Goal: Use online tool/utility: Utilize a website feature to perform a specific function

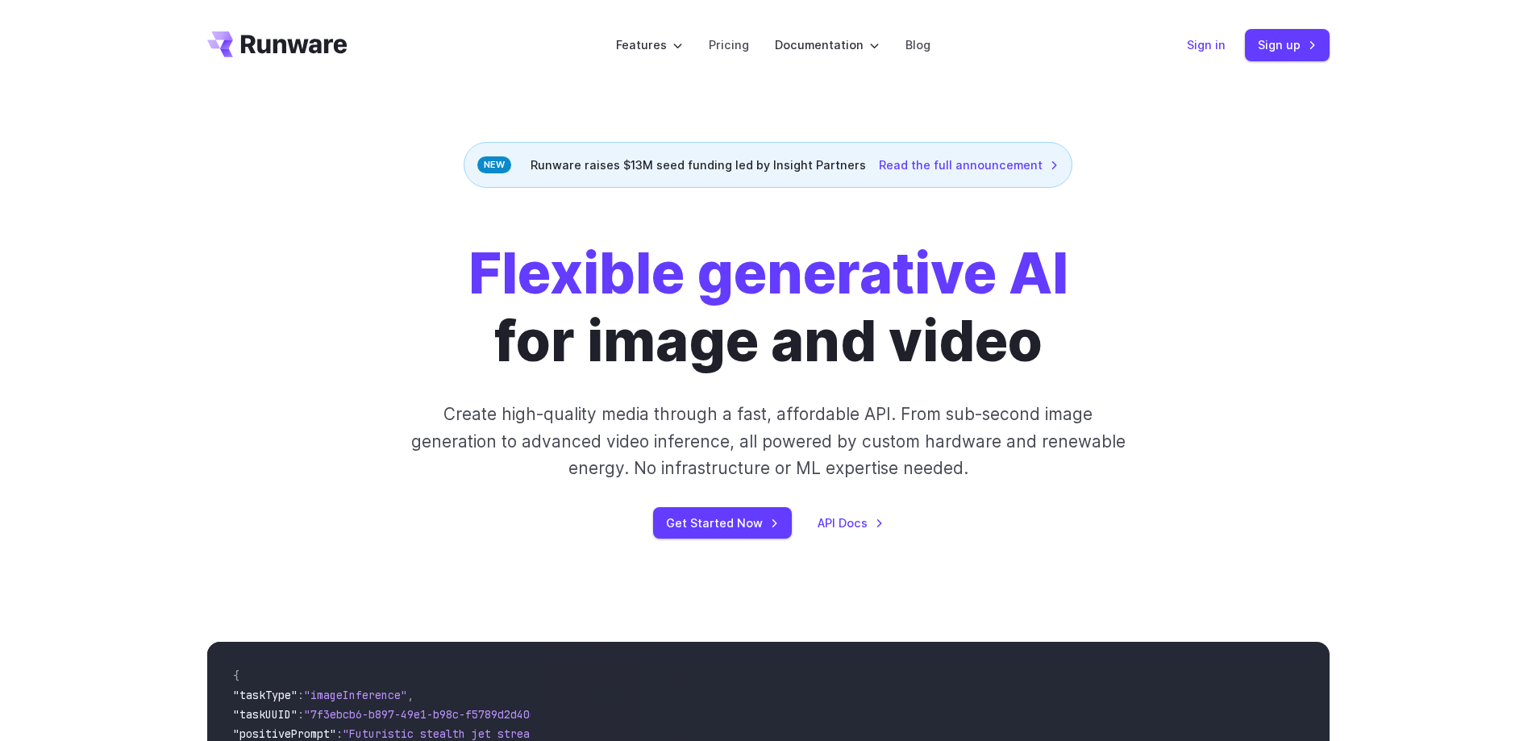
click at [1210, 43] on link "Sign in" at bounding box center [1206, 44] width 39 height 19
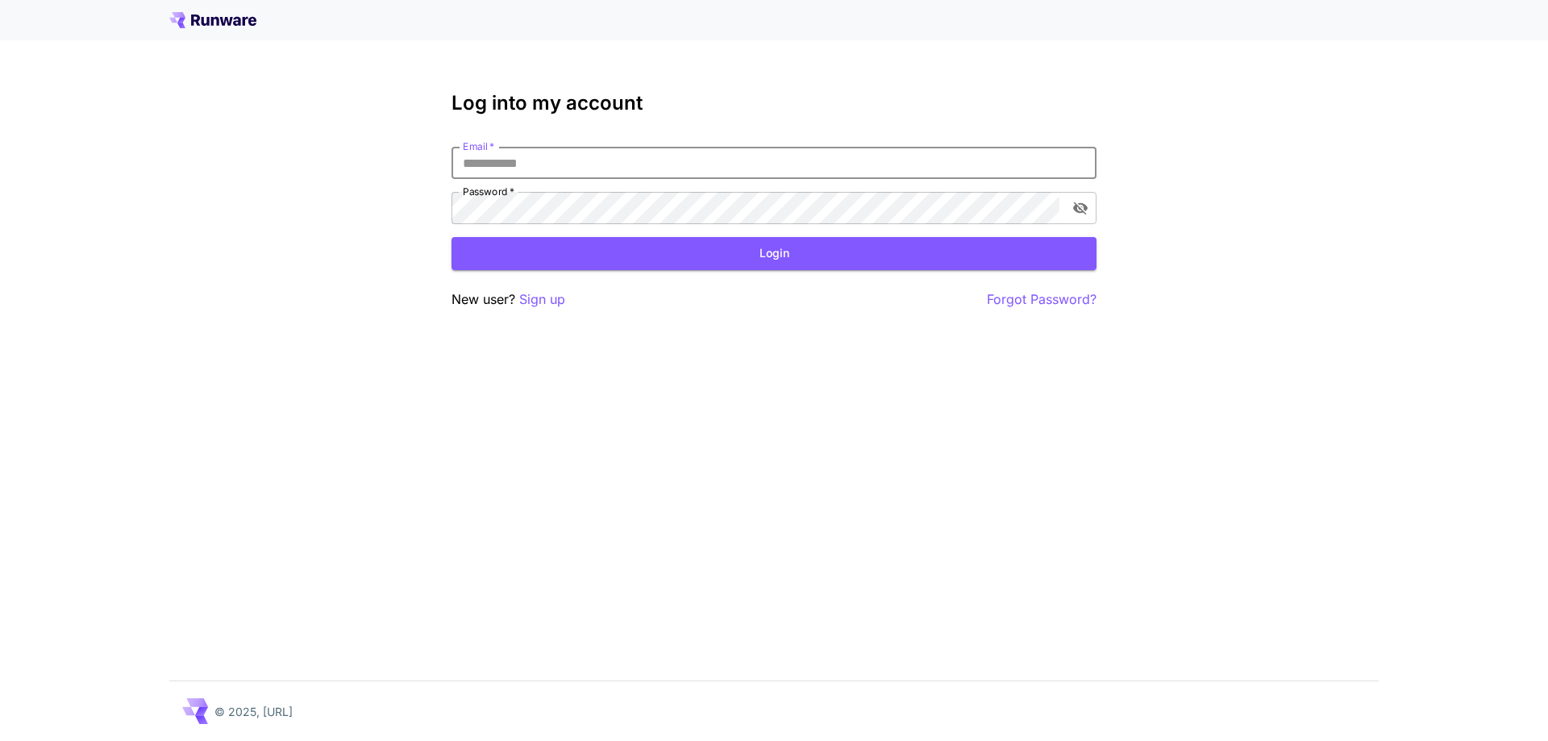
click at [732, 162] on input "Email   *" at bounding box center [774, 163] width 645 height 32
type input "**********"
click button "Login" at bounding box center [774, 253] width 645 height 33
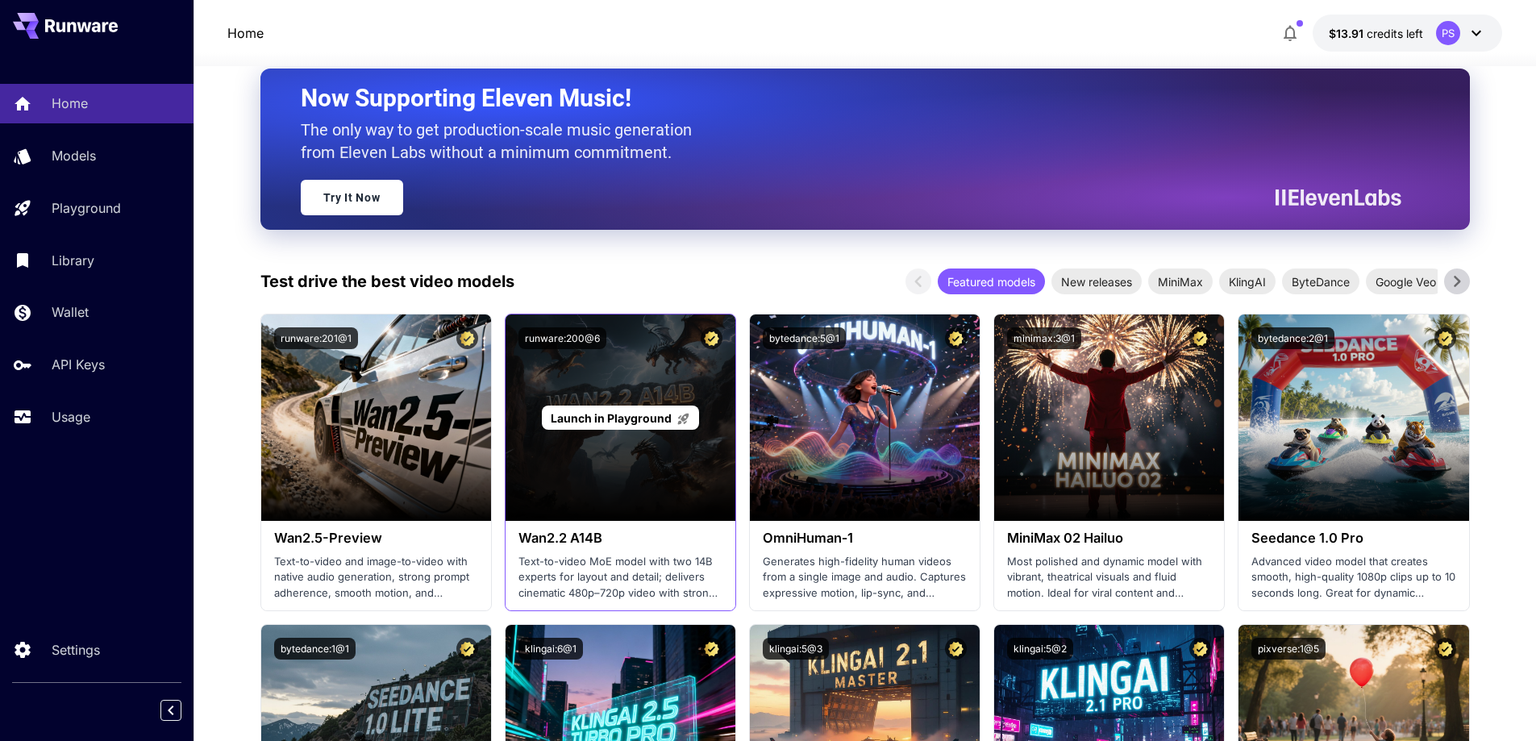
scroll to position [107, 0]
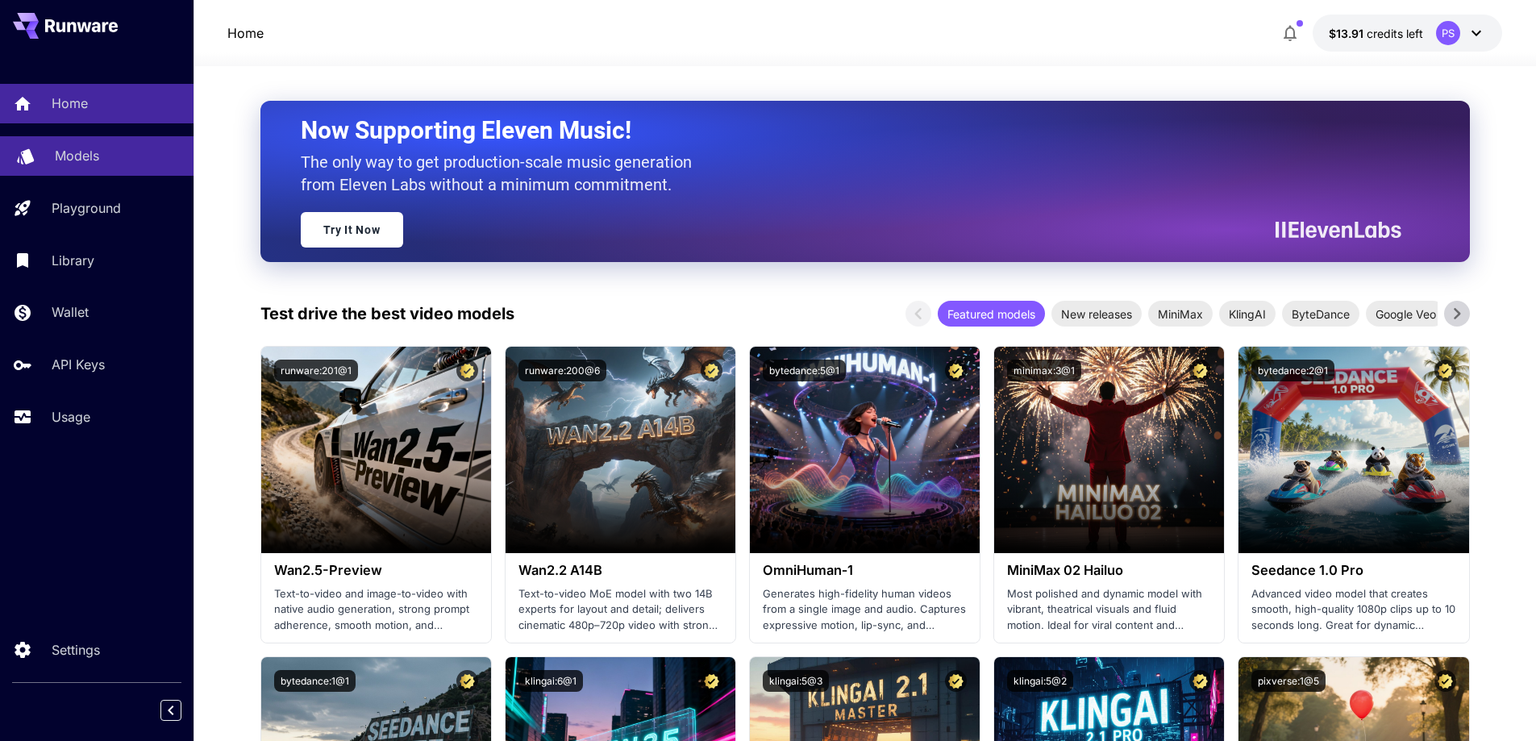
click at [77, 146] on p "Models" at bounding box center [77, 155] width 44 height 19
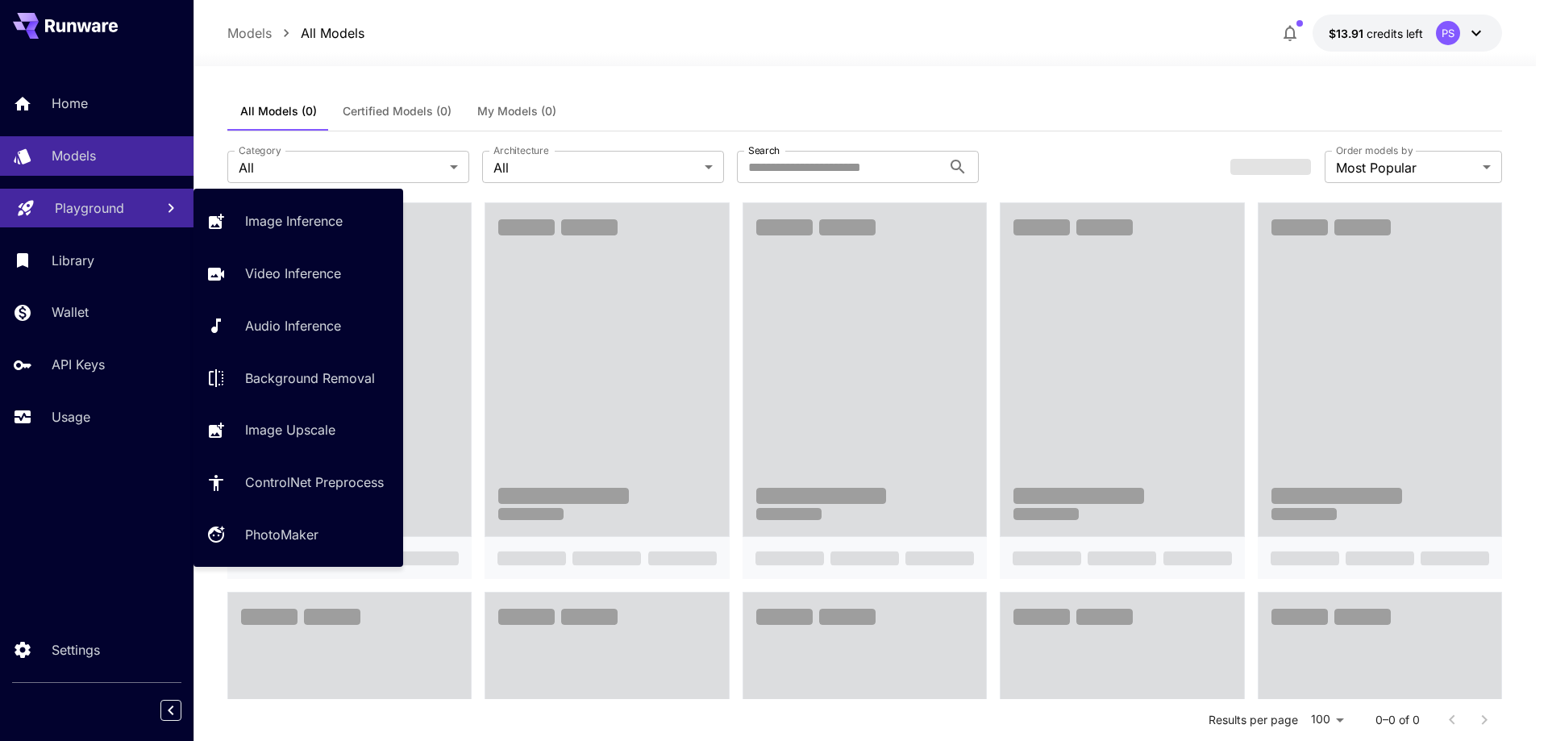
click at [72, 215] on p "Playground" at bounding box center [89, 207] width 69 height 19
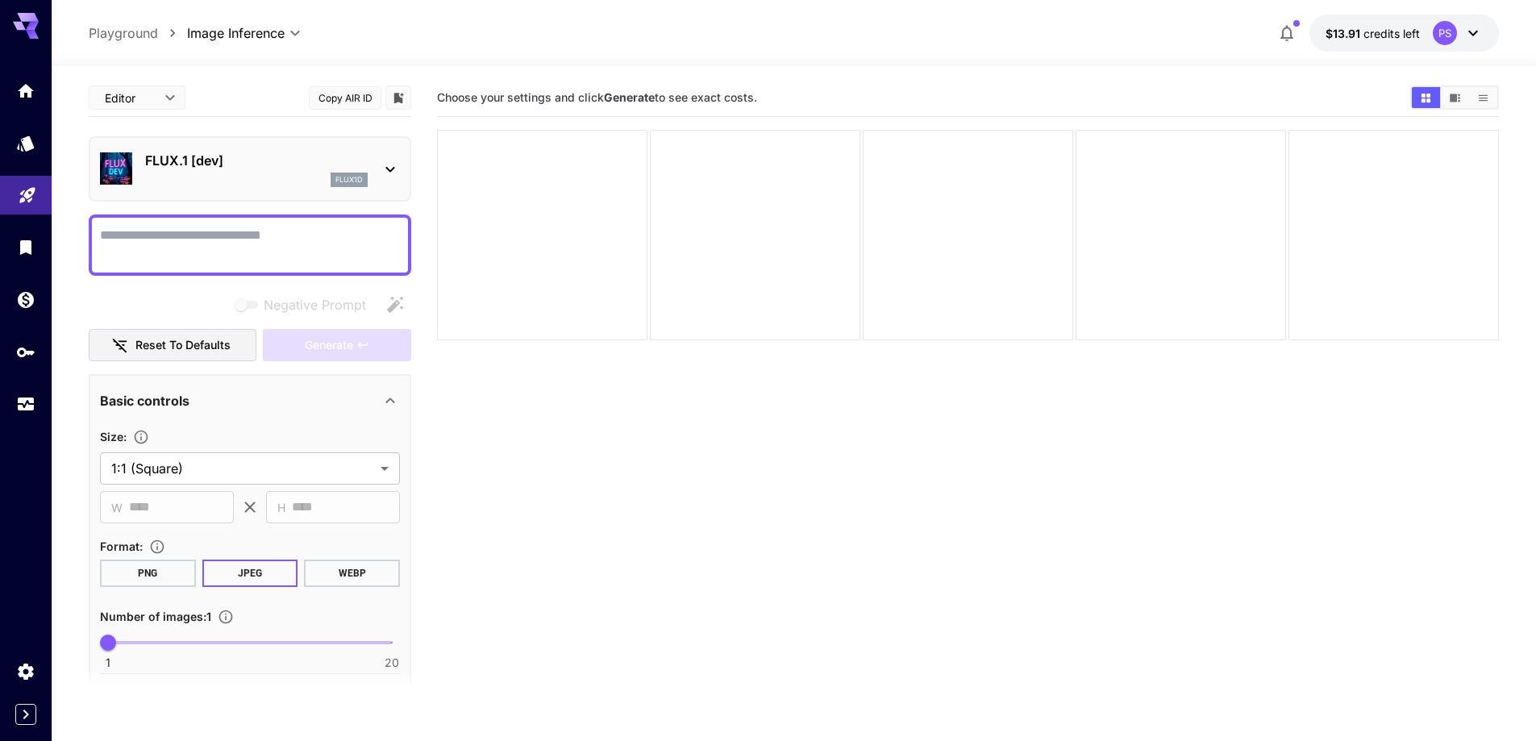
click at [388, 172] on icon at bounding box center [390, 169] width 19 height 19
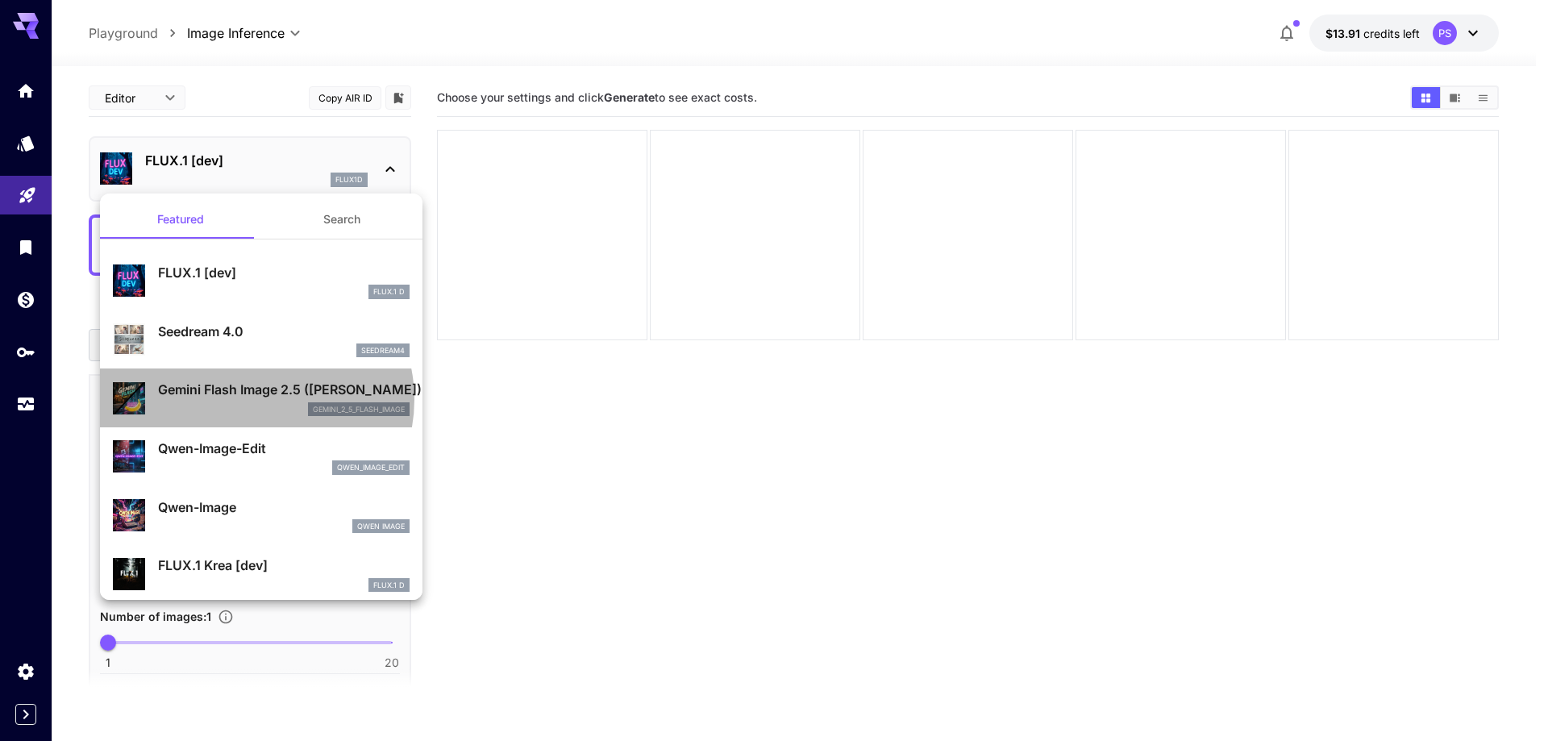
click at [255, 399] on p "Gemini Flash Image 2.5 ([PERSON_NAME])" at bounding box center [284, 389] width 252 height 19
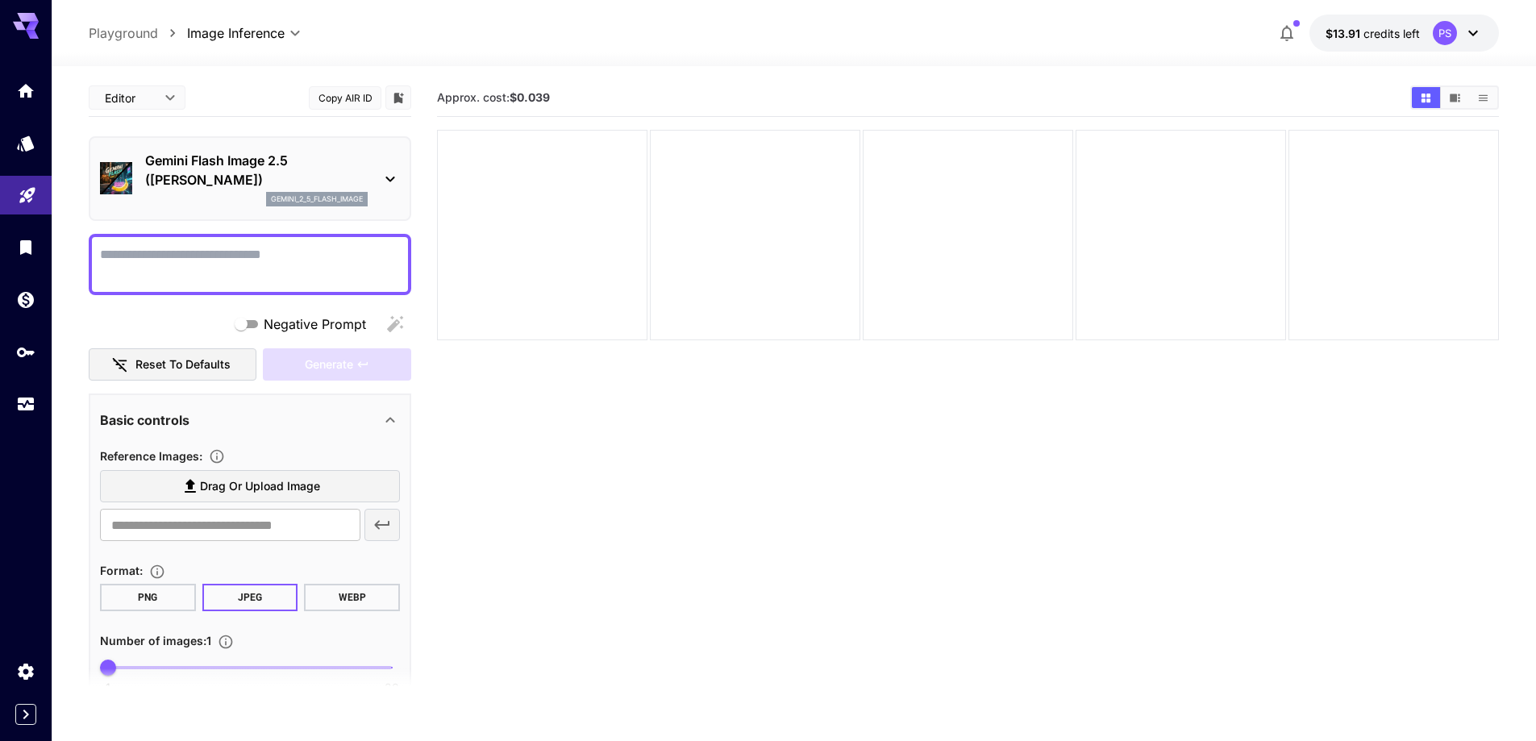
click at [268, 260] on textarea "Negative Prompt" at bounding box center [250, 264] width 300 height 39
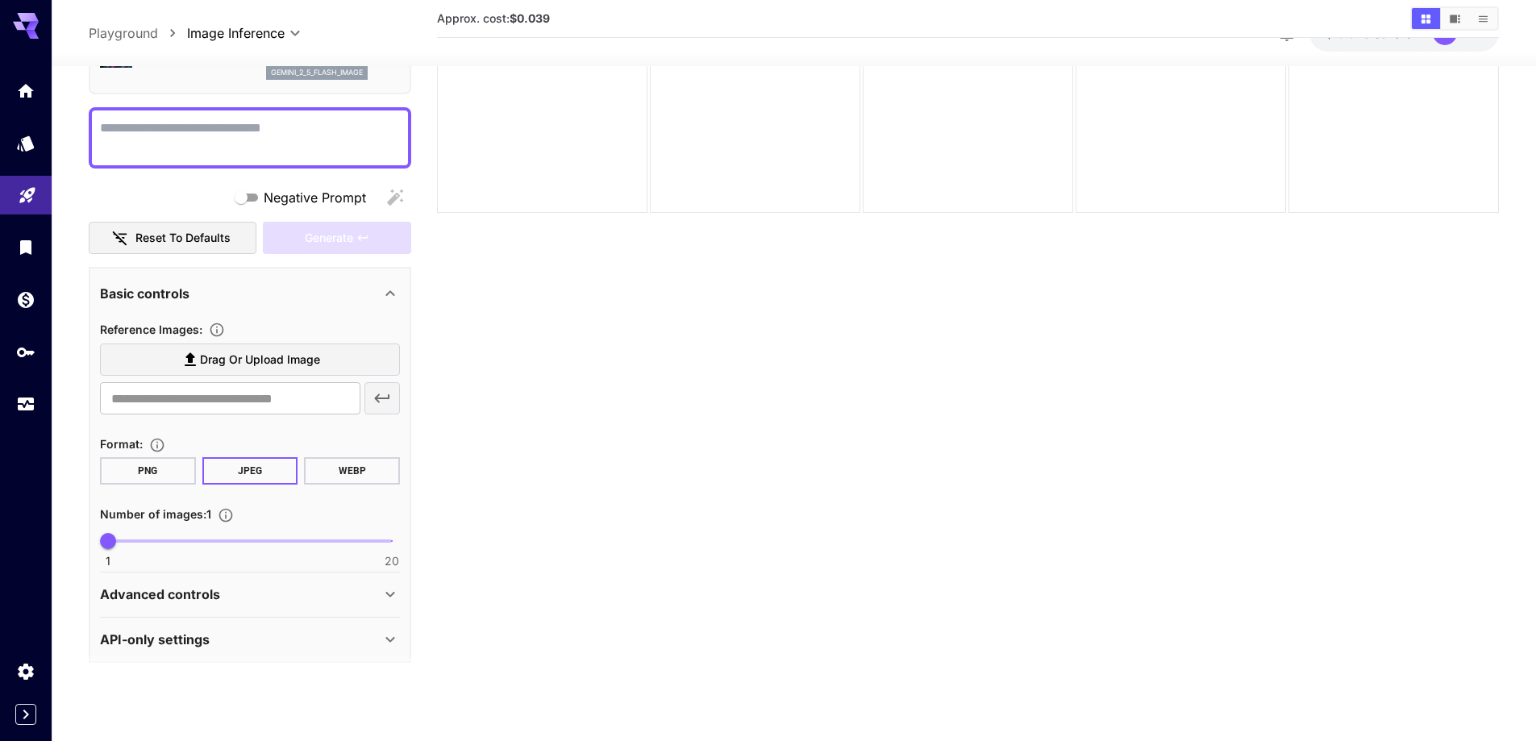
scroll to position [121, 0]
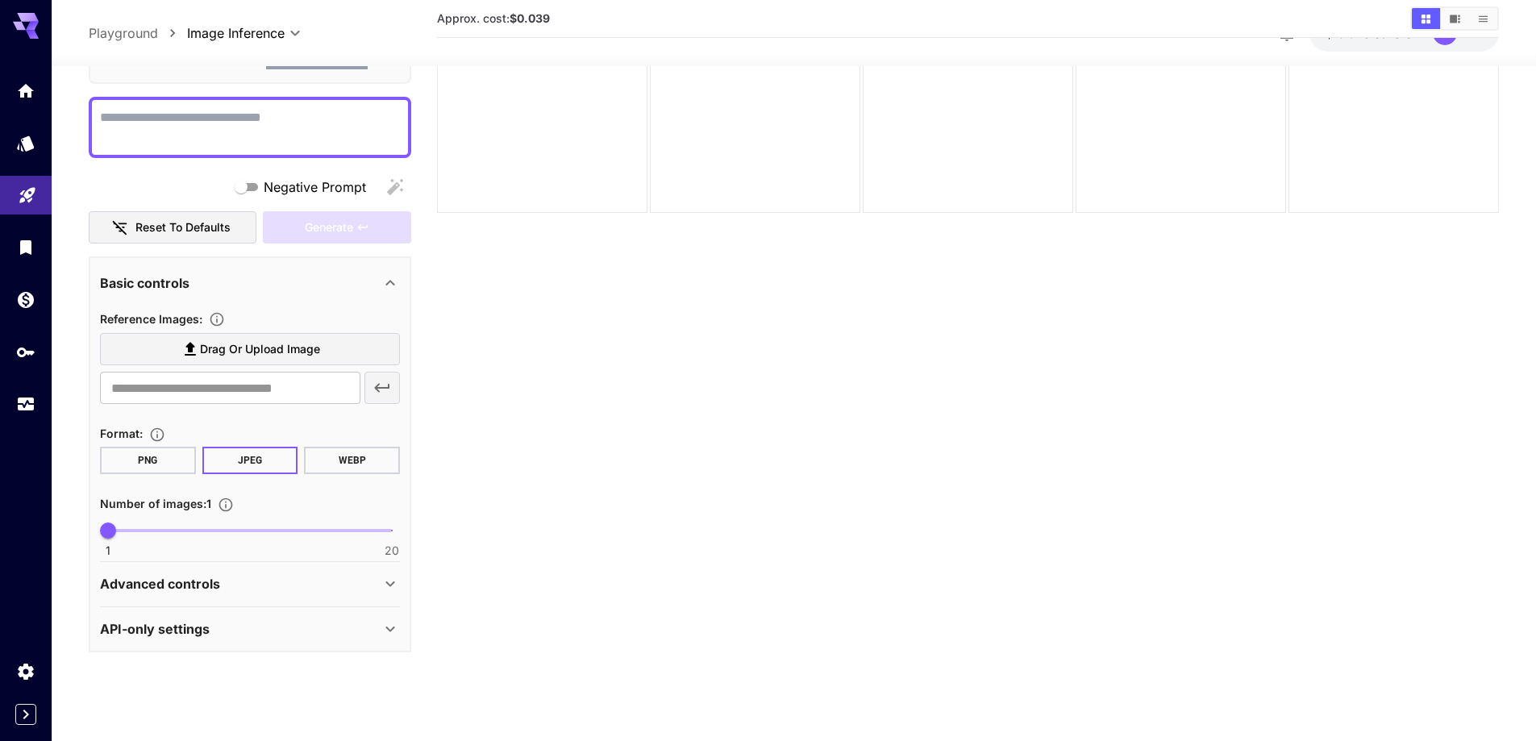
click at [378, 573] on div "Advanced controls" at bounding box center [250, 583] width 300 height 39
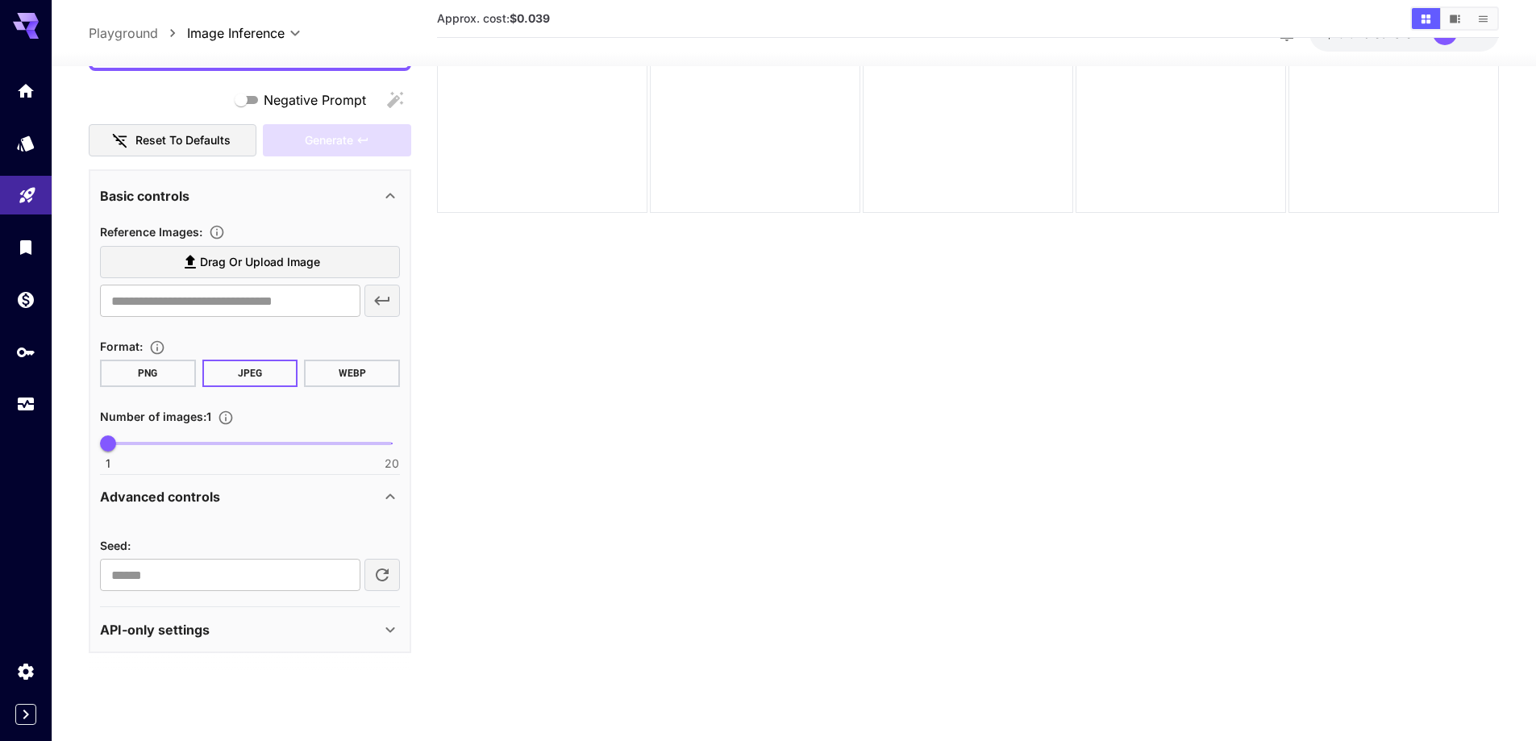
scroll to position [209, 0]
click at [331, 629] on div "API-only settings" at bounding box center [240, 627] width 281 height 19
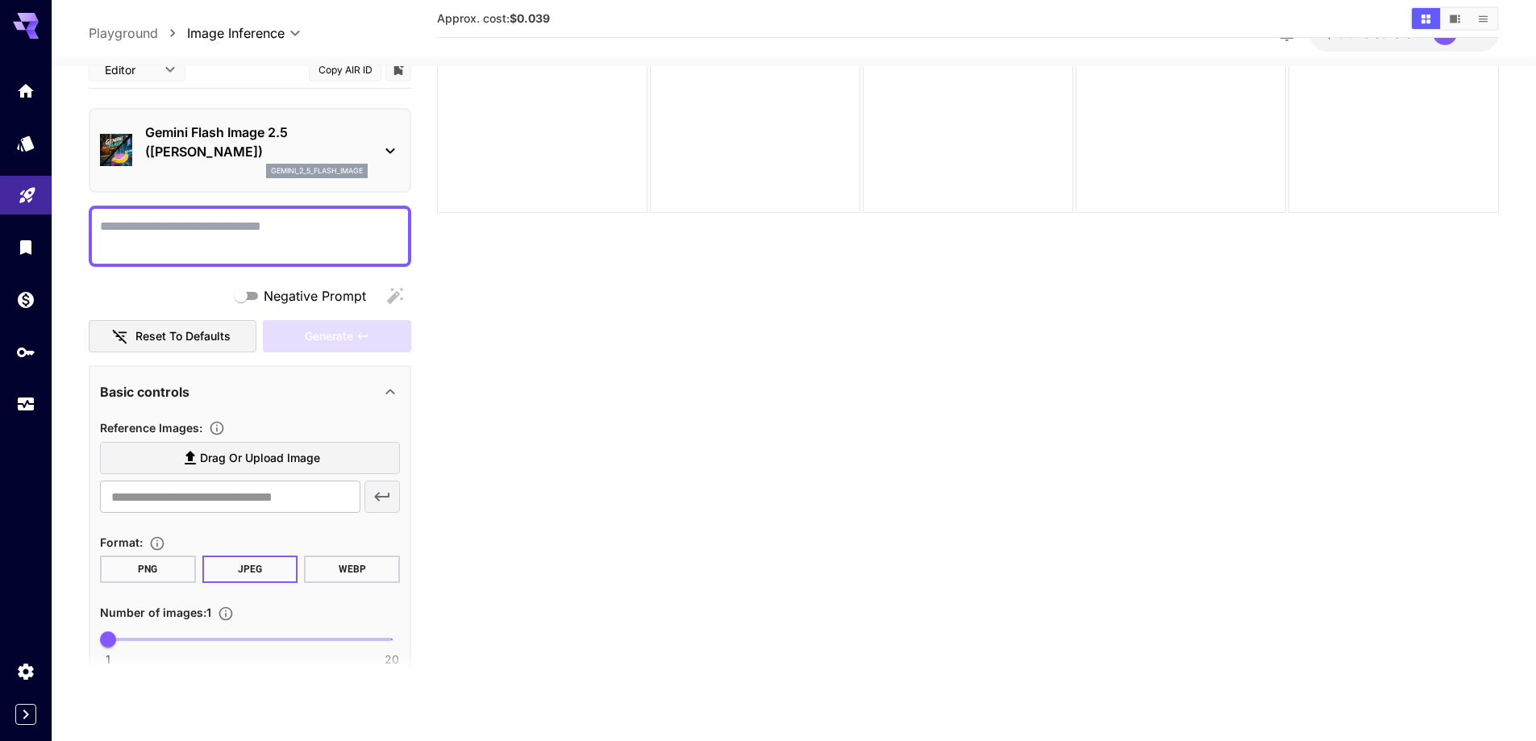
scroll to position [0, 0]
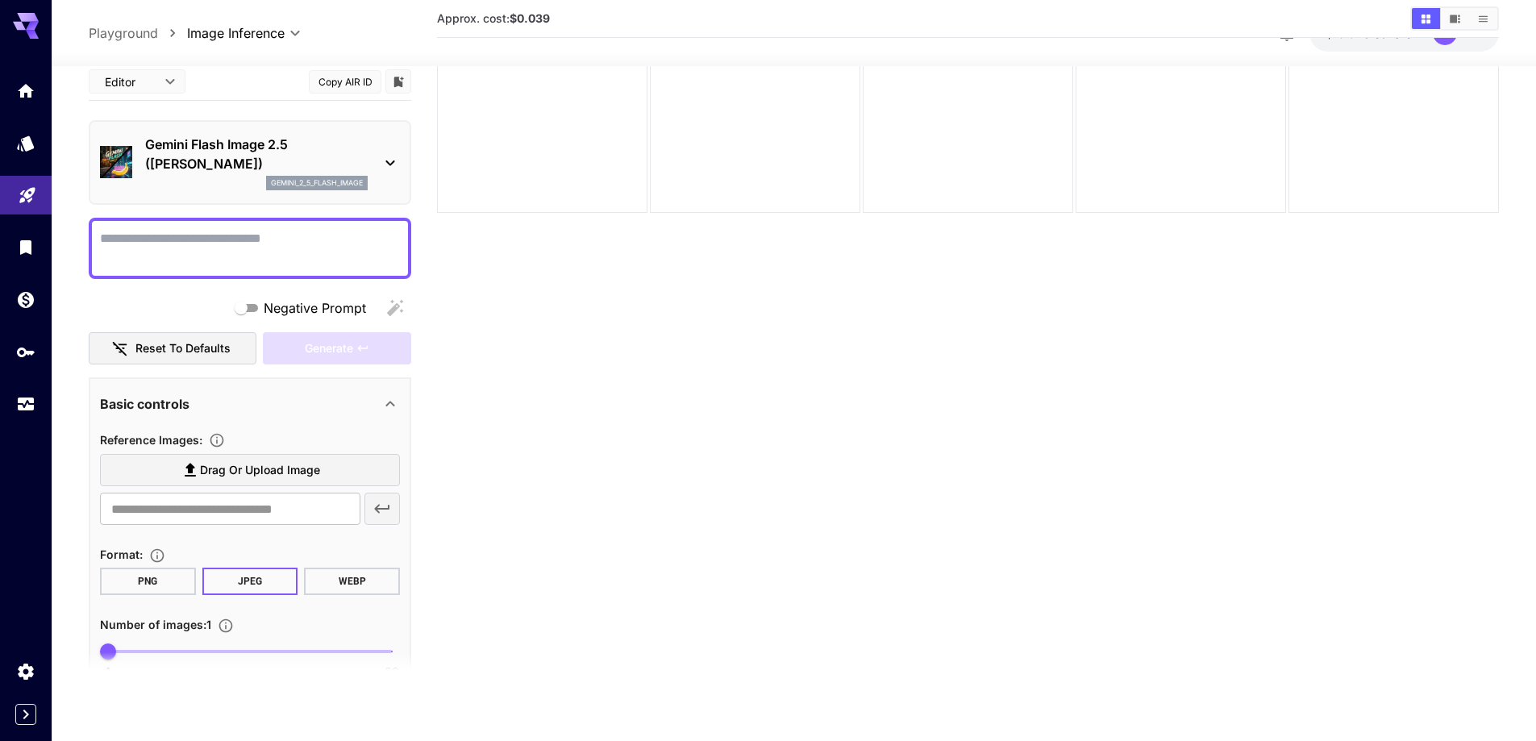
click at [751, 406] on section "Approx. cost: $0.039" at bounding box center [968, 322] width 1062 height 741
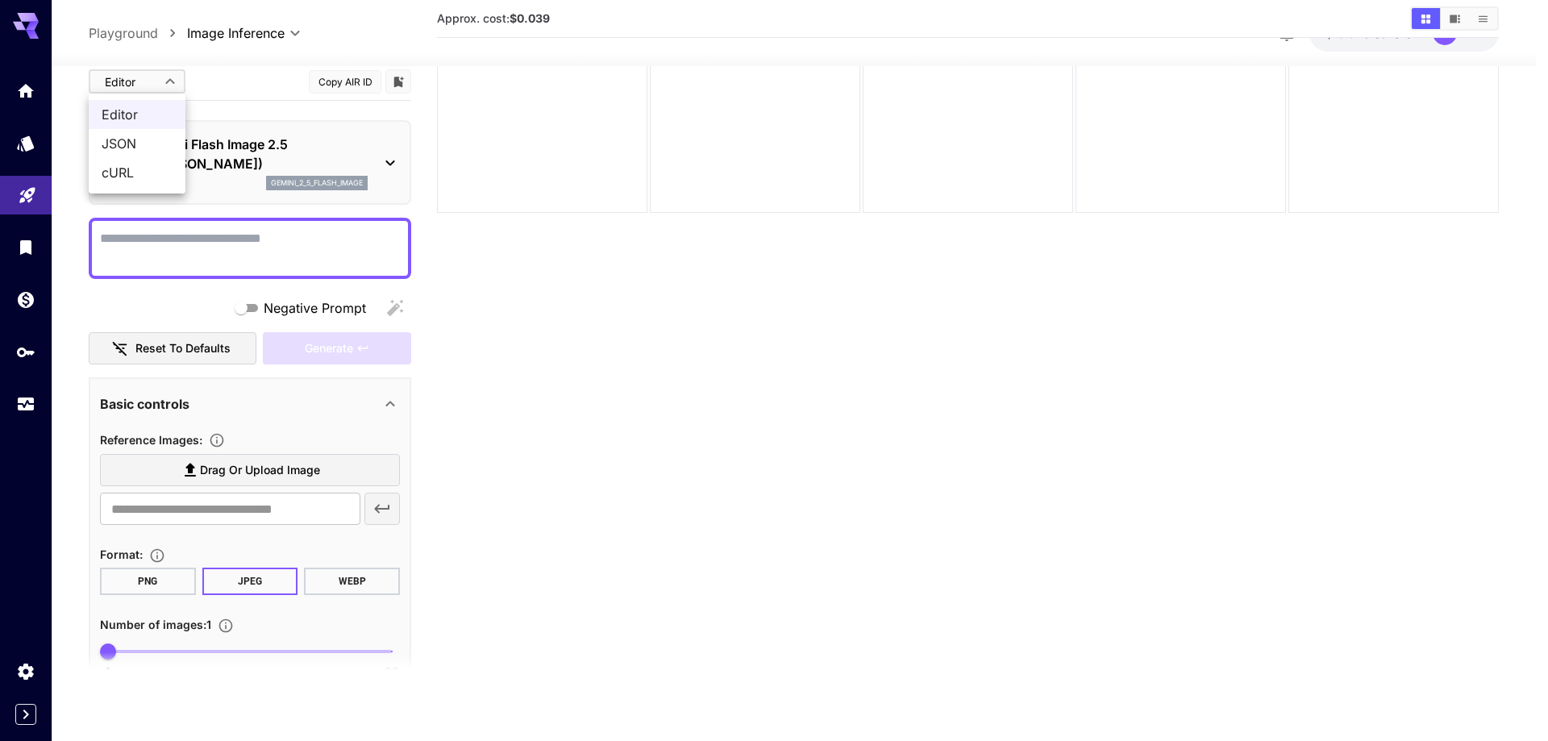
click at [164, 81] on body "**********" at bounding box center [774, 307] width 1548 height 868
click at [754, 415] on div at bounding box center [774, 370] width 1548 height 741
